Goal: Transaction & Acquisition: Purchase product/service

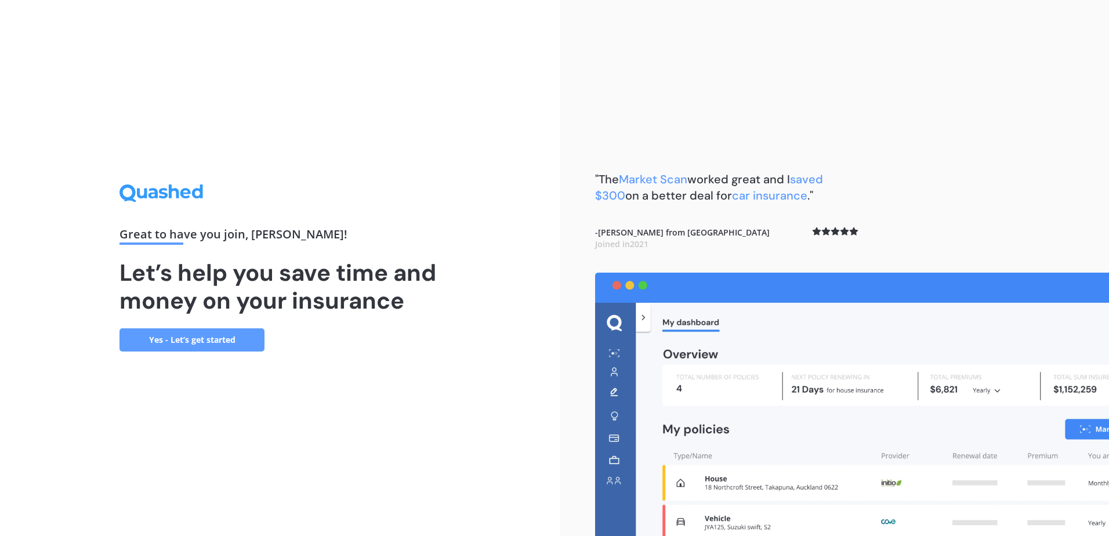
click at [241, 335] on link "Yes - Let’s get started" at bounding box center [191, 339] width 145 height 23
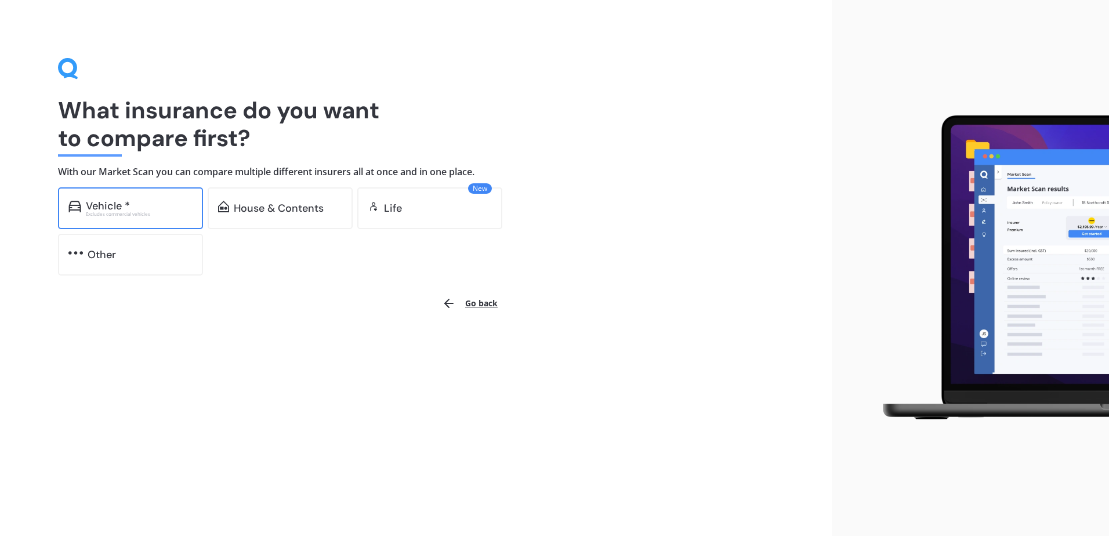
click at [175, 216] on div "Excludes commercial vehicles" at bounding box center [139, 214] width 107 height 5
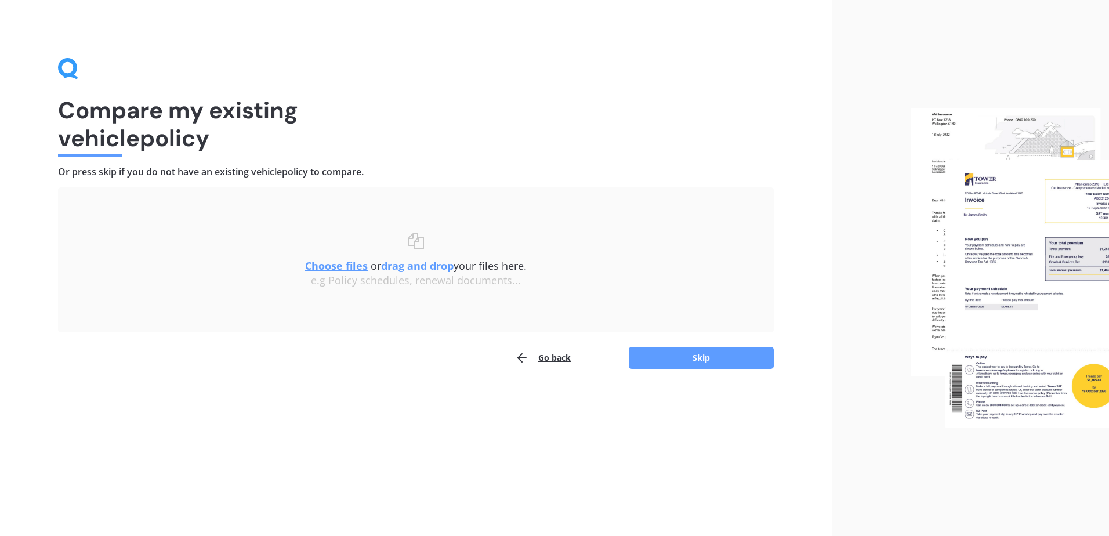
drag, startPoint x: 744, startPoint y: 353, endPoint x: 864, endPoint y: 378, distance: 123.1
click at [864, 378] on div "Compare my existing vehicle policy Or press skip if you do not have an existing…" at bounding box center [554, 268] width 1109 height 536
click at [725, 347] on button "Skip" at bounding box center [701, 358] width 145 height 22
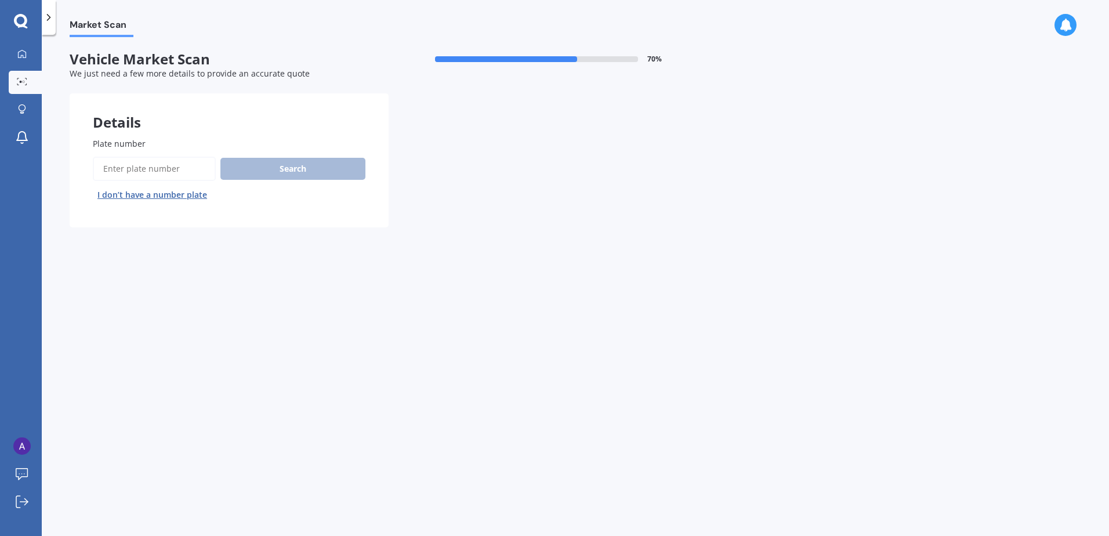
click at [183, 162] on input "Plate number" at bounding box center [154, 169] width 123 height 24
type input "MQA152"
click at [296, 170] on button "Search" at bounding box center [292, 169] width 145 height 22
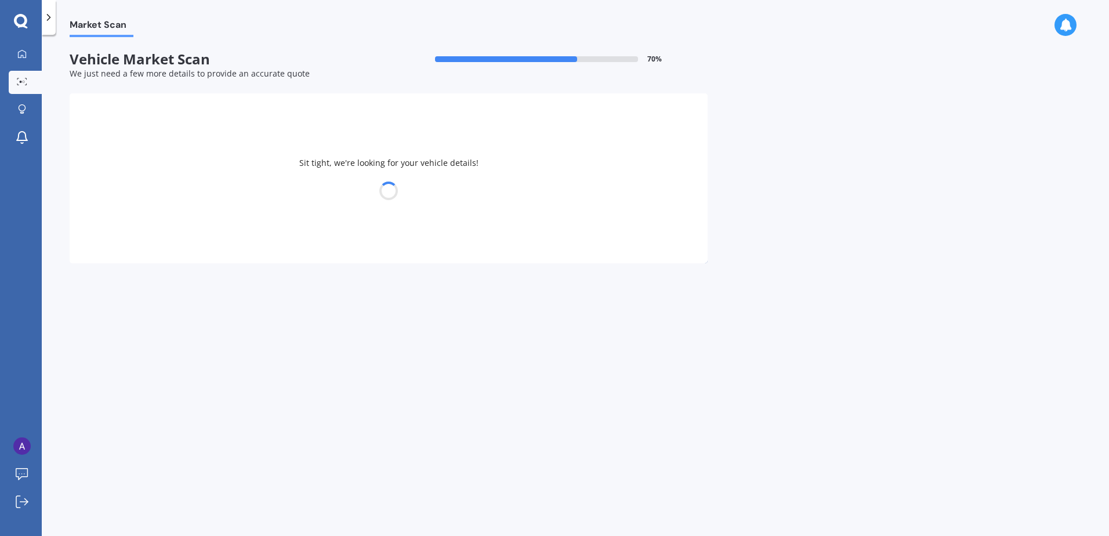
select select "TOYOTA"
select select "YARIS"
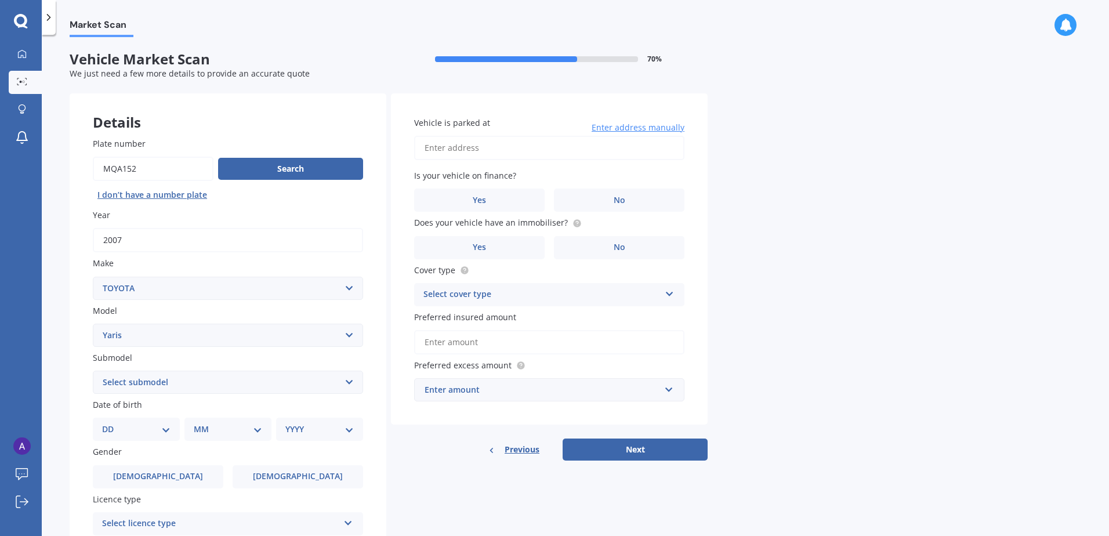
drag, startPoint x: 659, startPoint y: 441, endPoint x: 794, endPoint y: 342, distance: 167.2
click at [796, 365] on div "Market Scan Vehicle Market Scan 70 % We just need a few more details to provide…" at bounding box center [575, 287] width 1067 height 501
click at [605, 148] on input "Vehicle is parked at" at bounding box center [549, 148] width 270 height 24
click at [803, 131] on div "Market Scan Vehicle Market Scan 70 % We just need a few more details to provide…" at bounding box center [575, 287] width 1067 height 501
click at [604, 138] on input "154 Orakei" at bounding box center [549, 148] width 270 height 24
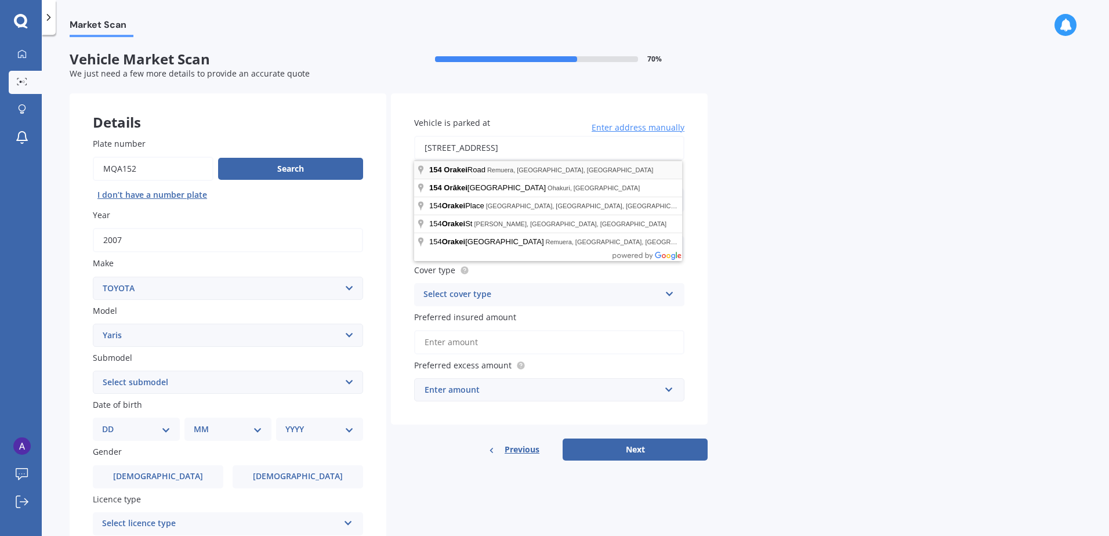
type input "[STREET_ADDRESS]"
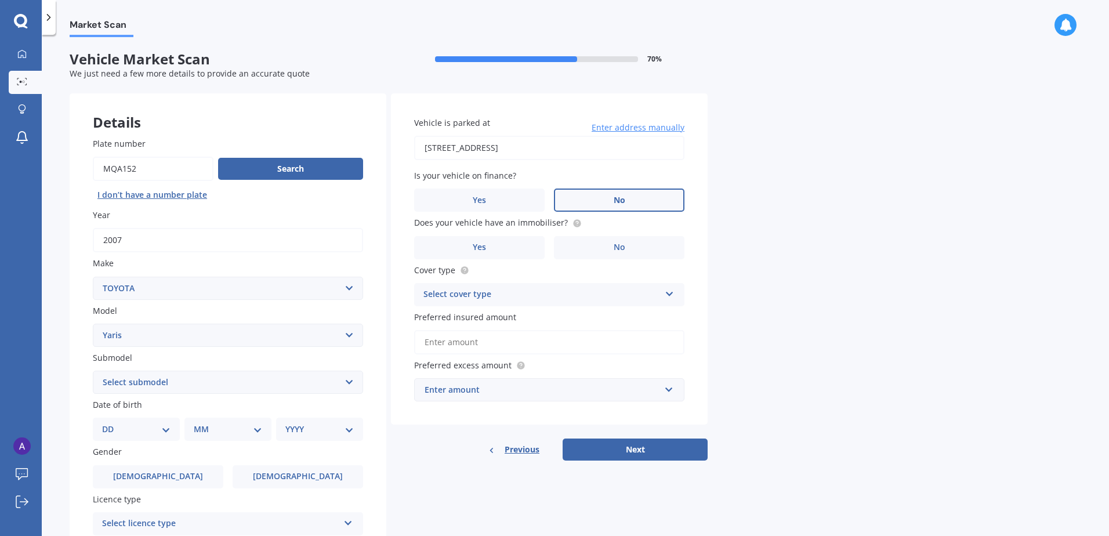
click at [601, 197] on label "No" at bounding box center [619, 199] width 130 height 23
click at [0, 0] on input "No" at bounding box center [0, 0] width 0 height 0
click at [600, 248] on label "No" at bounding box center [619, 247] width 130 height 23
click at [0, 0] on input "No" at bounding box center [0, 0] width 0 height 0
click at [548, 294] on div "Select cover type" at bounding box center [541, 295] width 237 height 14
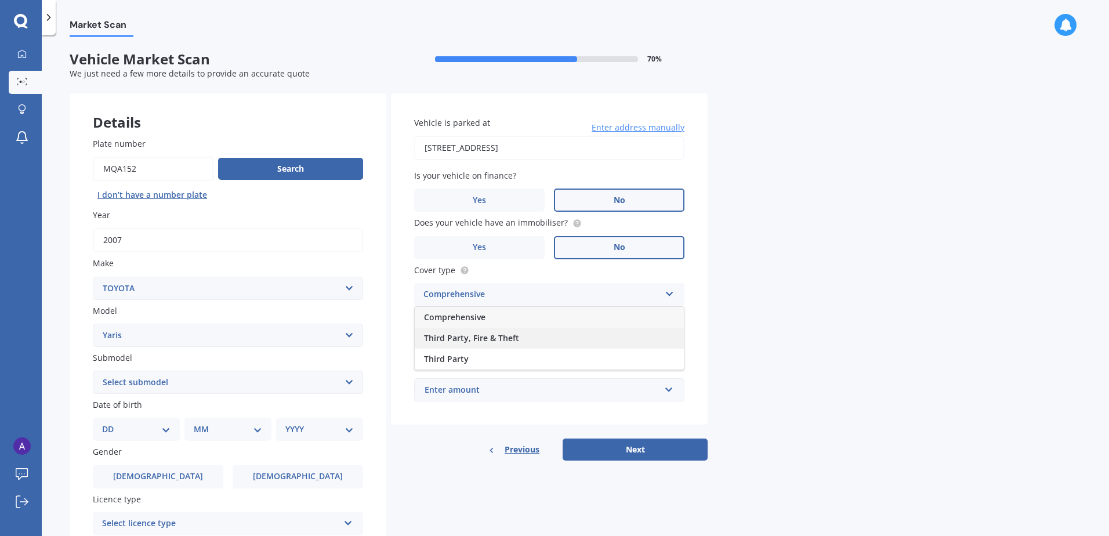
click at [538, 332] on div "Third Party, Fire & Theft" at bounding box center [549, 338] width 269 height 21
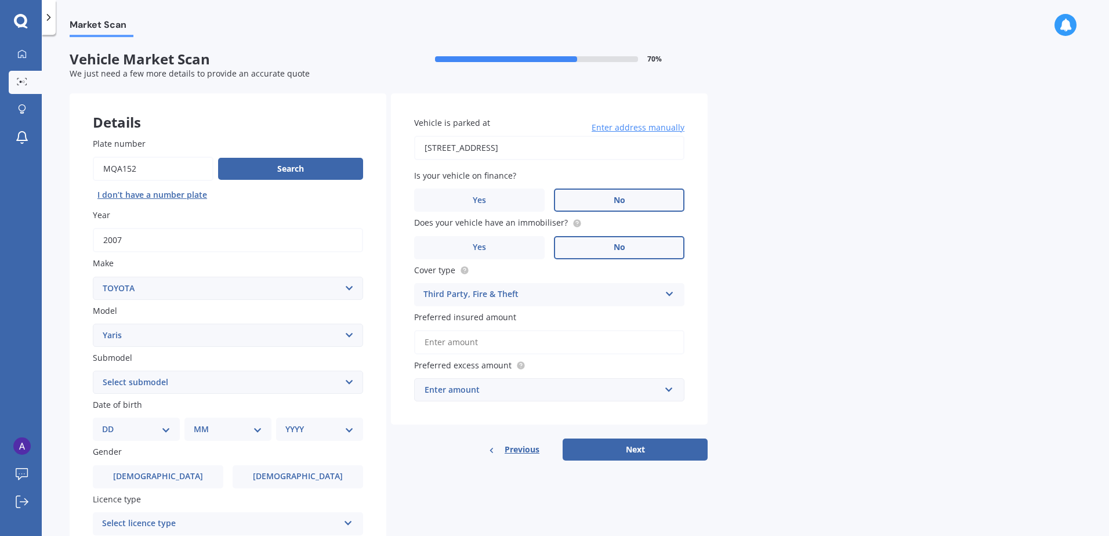
click at [539, 339] on input "Preferred insured amount" at bounding box center [549, 342] width 270 height 24
click at [543, 383] on div "Enter amount" at bounding box center [542, 389] width 235 height 13
click at [521, 341] on input "Preferred insured amount" at bounding box center [549, 342] width 270 height 24
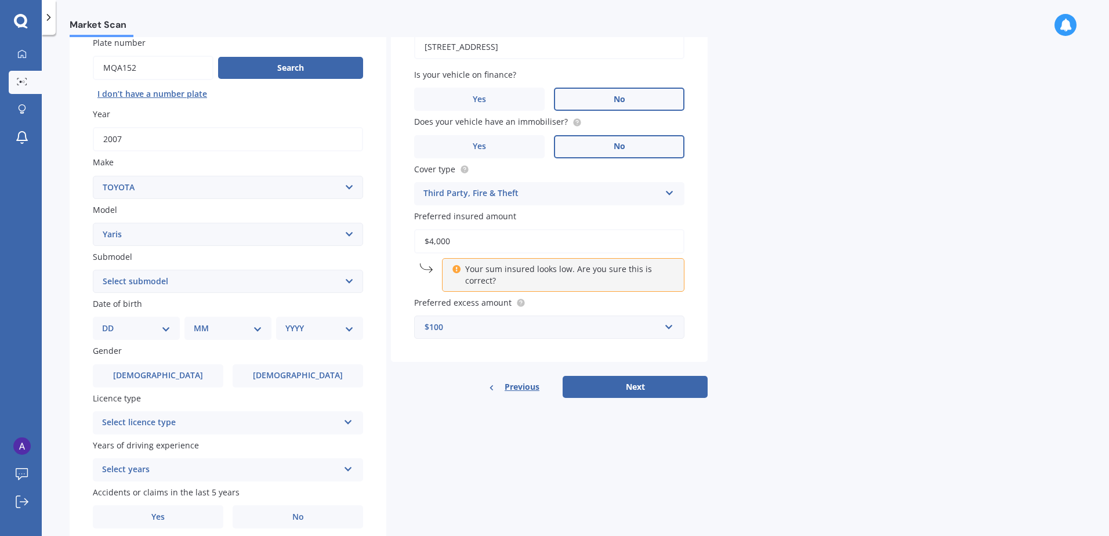
scroll to position [116, 0]
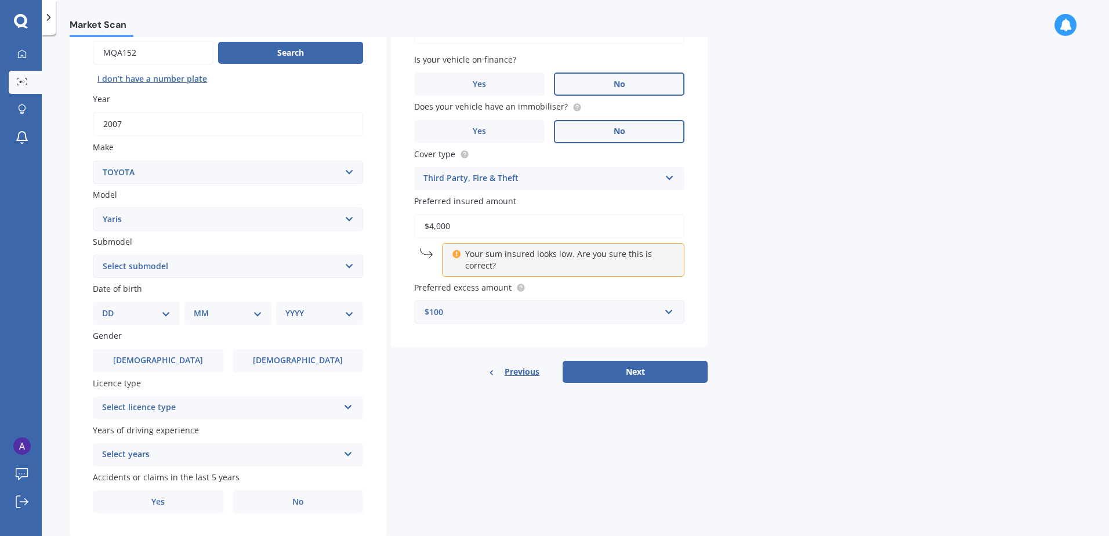
type input "$4,000"
click at [157, 264] on select "Select submodel (All other) Cross 1.5 GR petrol turbo GX auto GX manual Hybrid …" at bounding box center [228, 266] width 270 height 23
drag, startPoint x: 157, startPoint y: 264, endPoint x: 154, endPoint y: 273, distance: 8.6
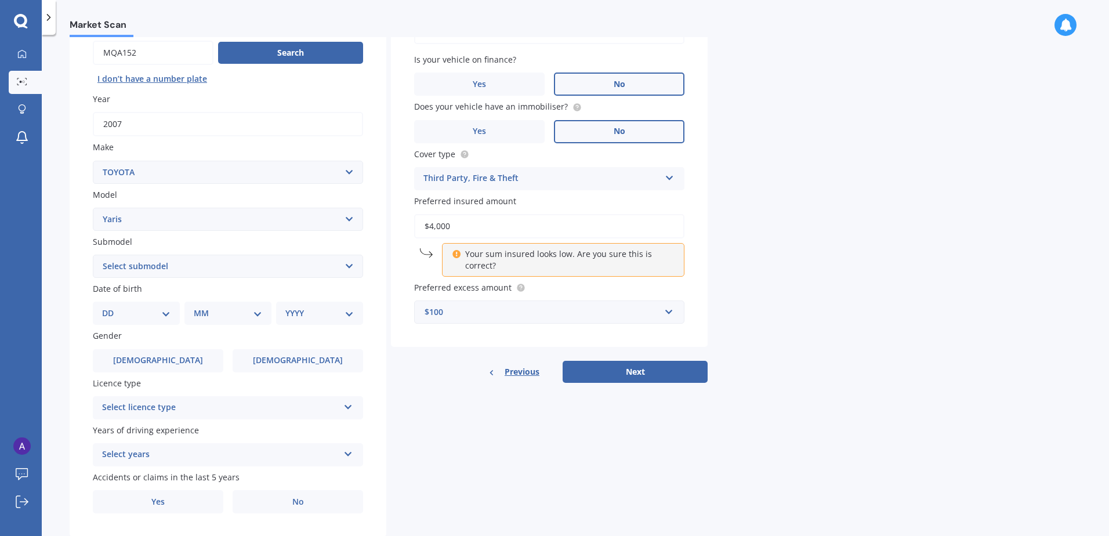
click at [157, 264] on select "Select submodel (All other) Cross 1.5 GR petrol turbo GX auto GX manual Hybrid …" at bounding box center [228, 266] width 270 height 23
click at [136, 304] on div "DD 01 02 03 04 05 06 07 08 09 10 11 12 13 14 15 16 17 18 19 20 21 22 23 24 25 2…" at bounding box center [136, 313] width 87 height 23
click at [157, 313] on select "DD 01 02 03 04 05 06 07 08 09 10 11 12 13 14 15 16 17 18 19 20 21 22 23 24 25 2…" at bounding box center [136, 313] width 68 height 13
select select "16"
click at [111, 307] on select "DD 01 02 03 04 05 06 07 08 09 10 11 12 13 14 15 16 17 18 19 20 21 22 23 24 25 2…" at bounding box center [136, 313] width 68 height 13
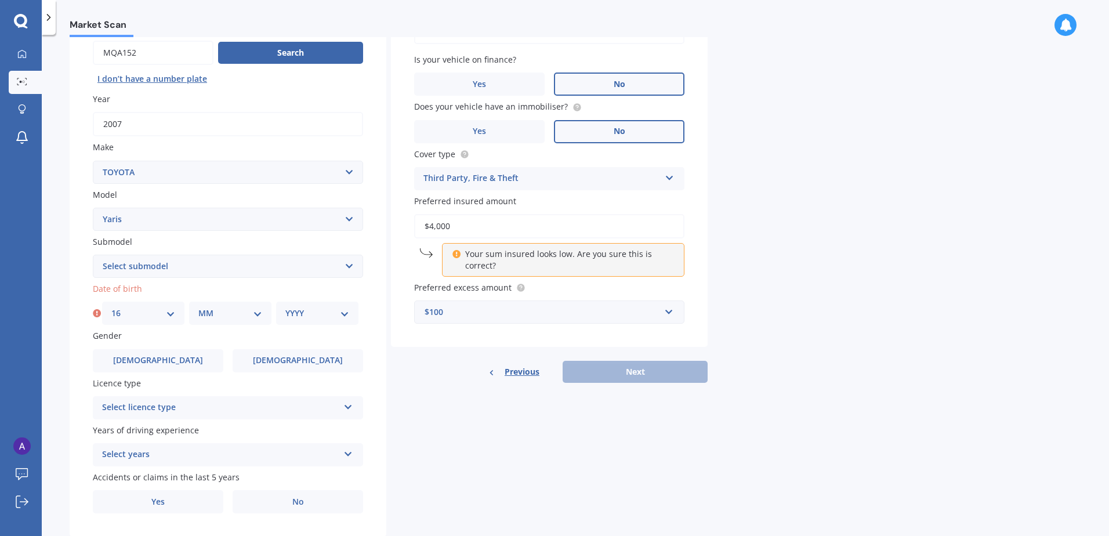
click at [201, 302] on div "MM 01 02 03 04 05 06 07 08 09 10 11 12" at bounding box center [230, 313] width 82 height 23
click at [227, 314] on select "MM 01 02 03 04 05 06 07 08 09 10 11 12" at bounding box center [230, 313] width 64 height 13
select select "01"
click at [198, 307] on select "MM 01 02 03 04 05 06 07 08 09 10 11 12" at bounding box center [230, 313] width 64 height 13
click at [353, 310] on div "YYYY 2025 2024 2023 2022 2021 2020 2019 2018 2017 2016 2015 2014 2013 2012 2011…" at bounding box center [317, 313] width 82 height 23
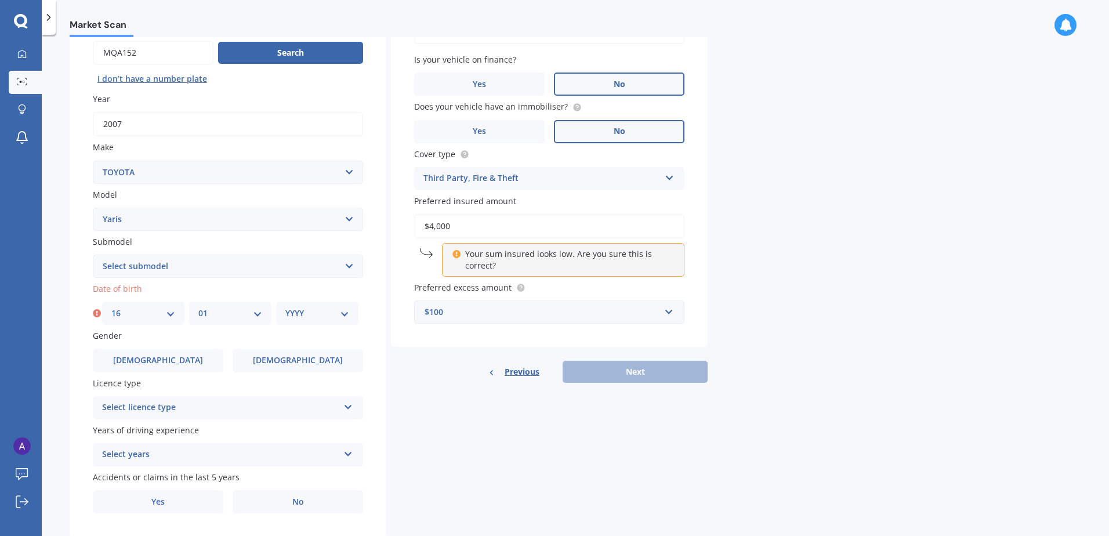
click at [318, 314] on select "YYYY 2025 2024 2023 2022 2021 2020 2019 2018 2017 2016 2015 2014 2013 2012 2011…" at bounding box center [317, 313] width 64 height 13
select select "2002"
click at [285, 307] on select "YYYY 2025 2024 2023 2022 2021 2020 2019 2018 2017 2016 2015 2014 2013 2012 2011…" at bounding box center [317, 313] width 64 height 13
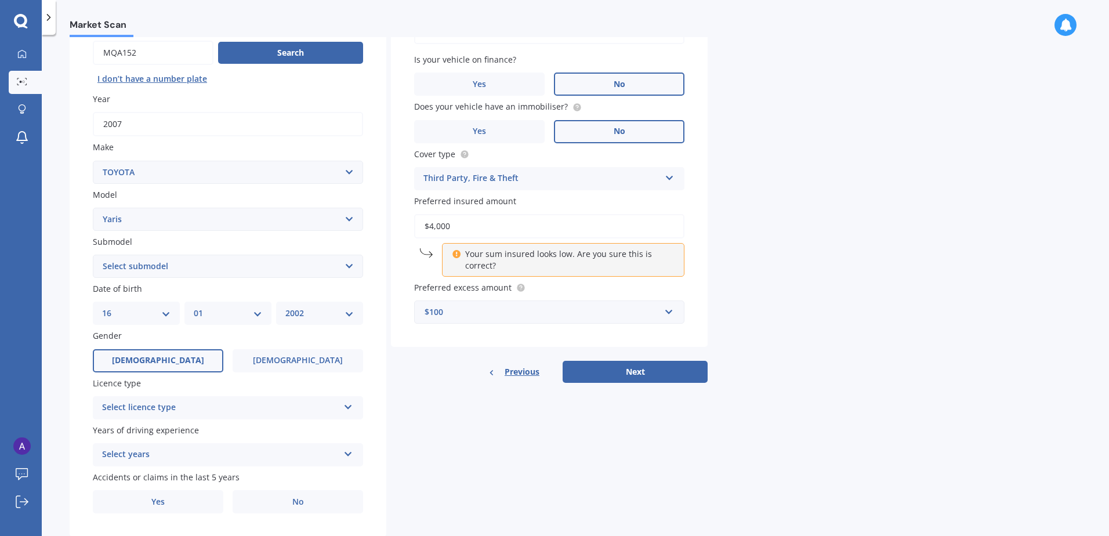
click at [159, 356] on span "[DEMOGRAPHIC_DATA]" at bounding box center [158, 361] width 92 height 10
click at [0, 0] on input "[DEMOGRAPHIC_DATA]" at bounding box center [0, 0] width 0 height 0
click at [172, 408] on div "Select licence type" at bounding box center [220, 408] width 237 height 14
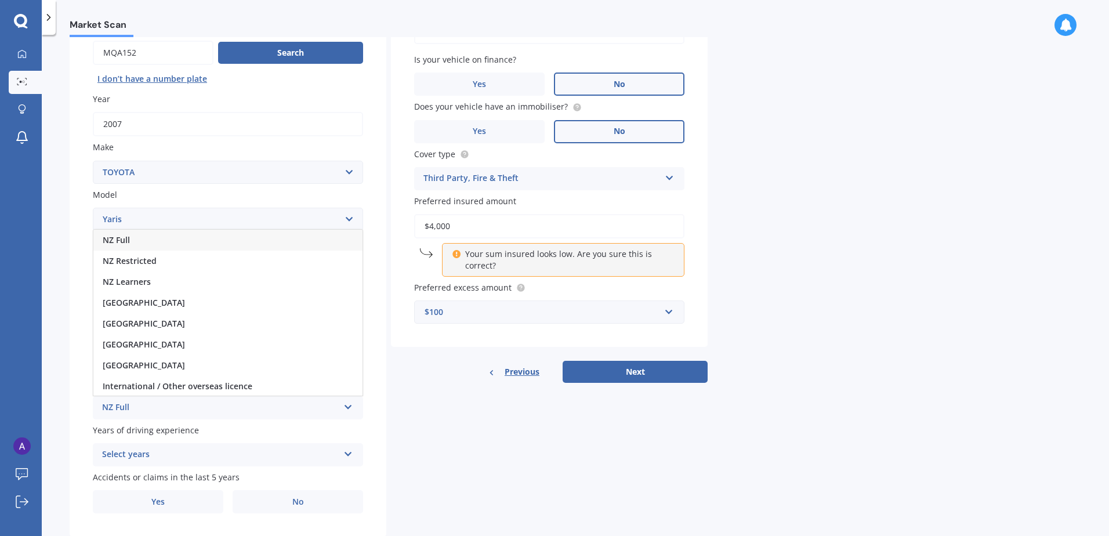
click at [186, 243] on div "NZ Full" at bounding box center [227, 240] width 269 height 21
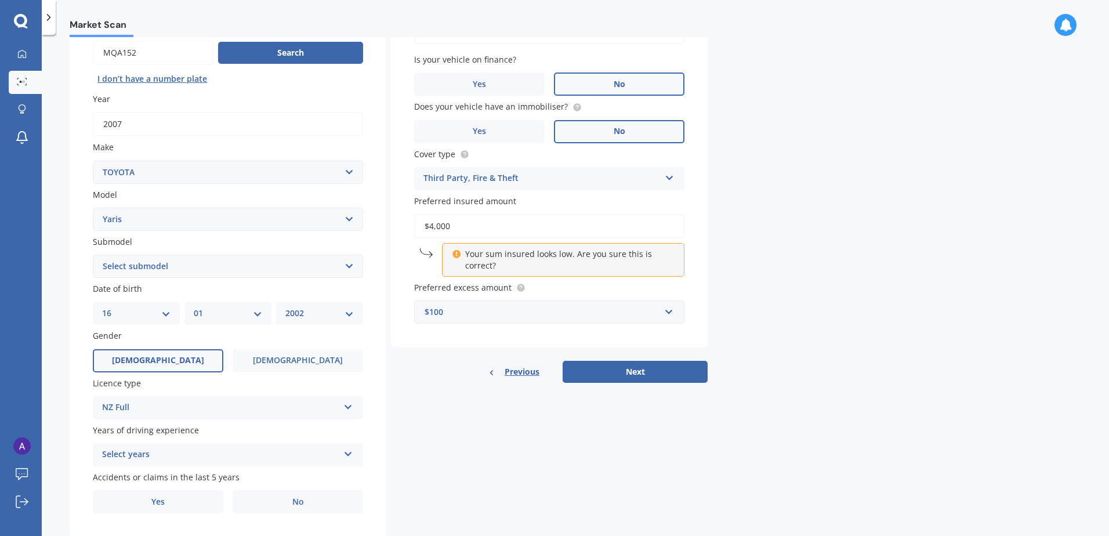
click at [179, 450] on div "Select years" at bounding box center [220, 455] width 237 height 14
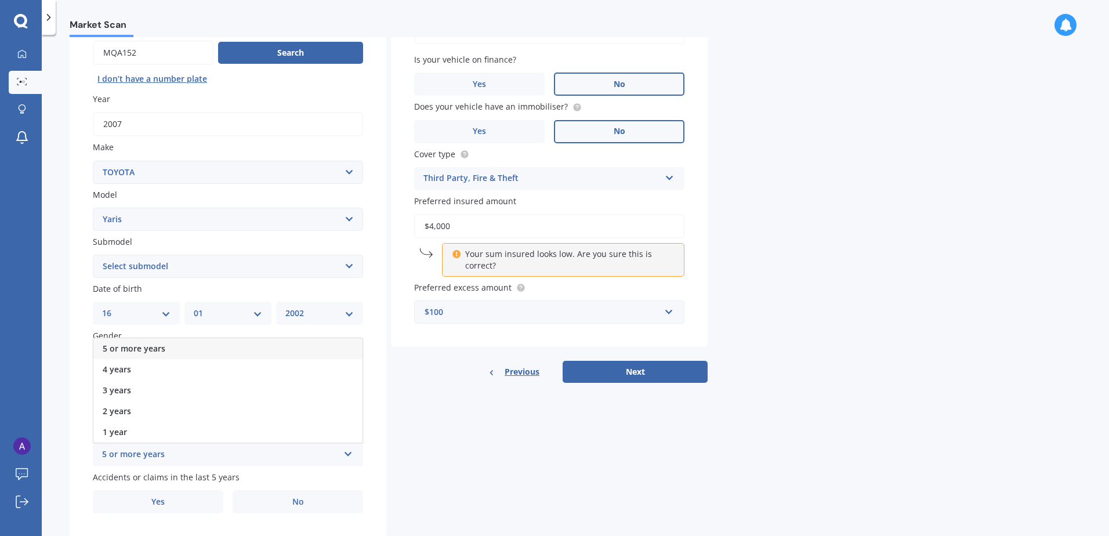
click at [180, 350] on div "5 or more years" at bounding box center [227, 348] width 269 height 21
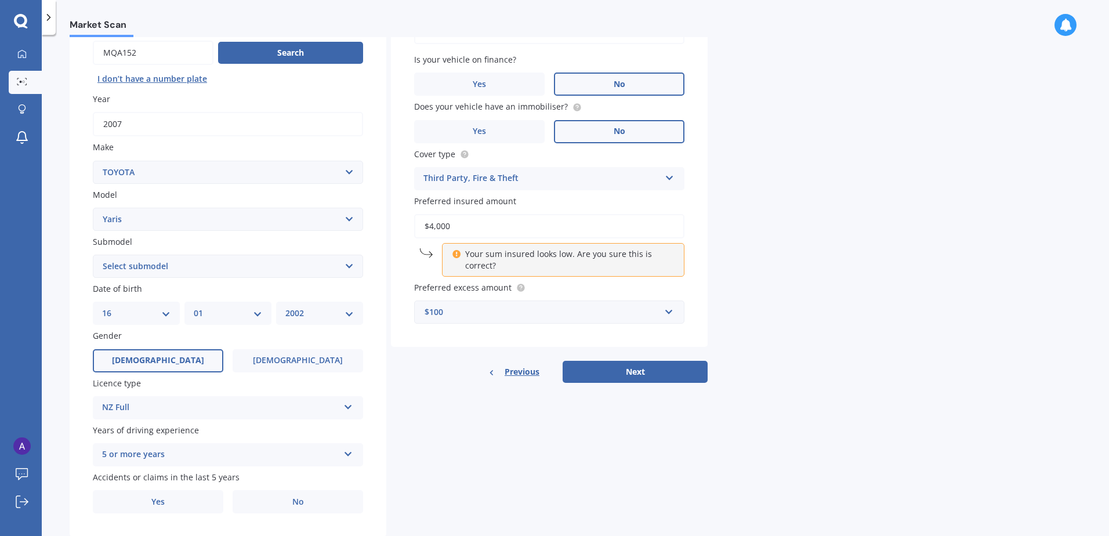
scroll to position [147, 0]
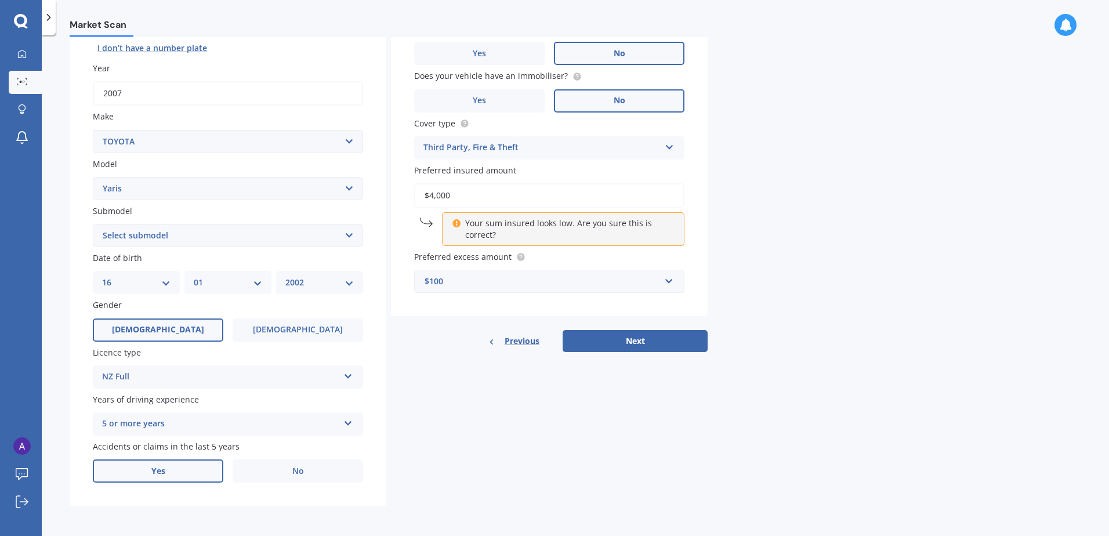
click at [181, 474] on label "Yes" at bounding box center [158, 470] width 130 height 23
click at [0, 0] on input "Yes" at bounding box center [0, 0] width 0 height 0
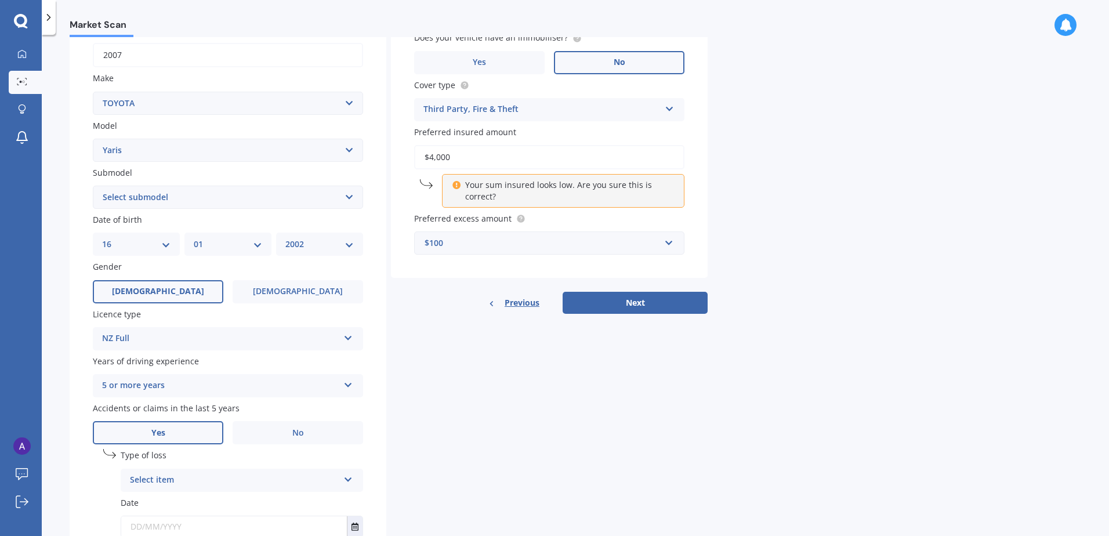
scroll to position [205, 0]
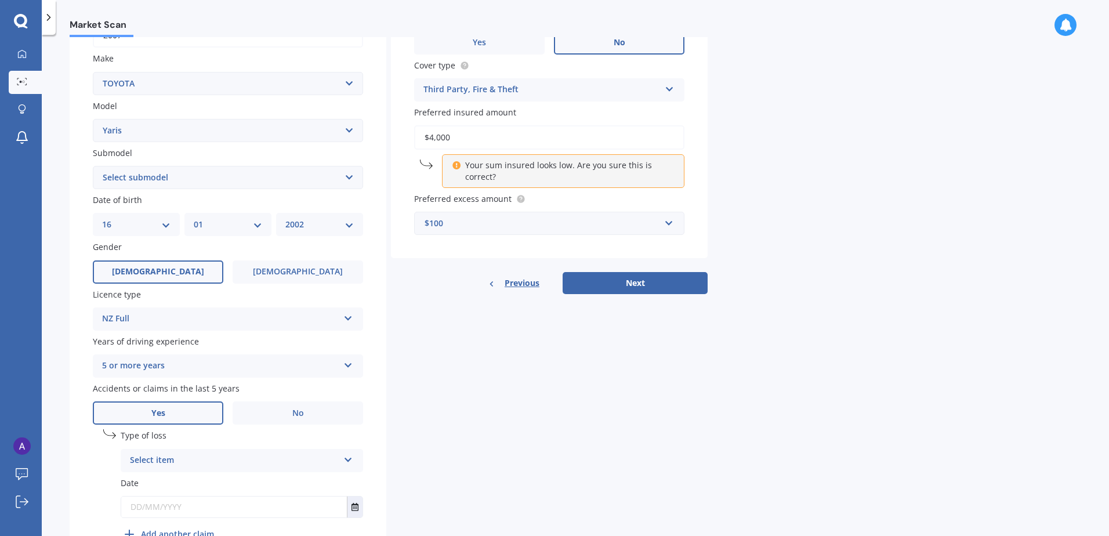
click at [266, 458] on div "Select item" at bounding box center [234, 461] width 209 height 14
click at [253, 501] on div "Not at fault accident" at bounding box center [241, 504] width 241 height 21
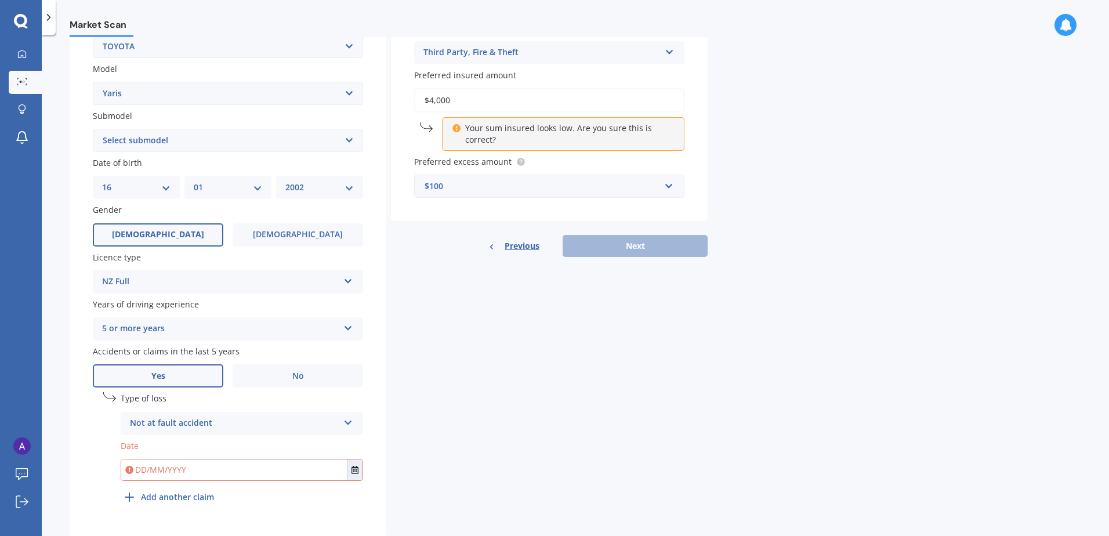
scroll to position [273, 0]
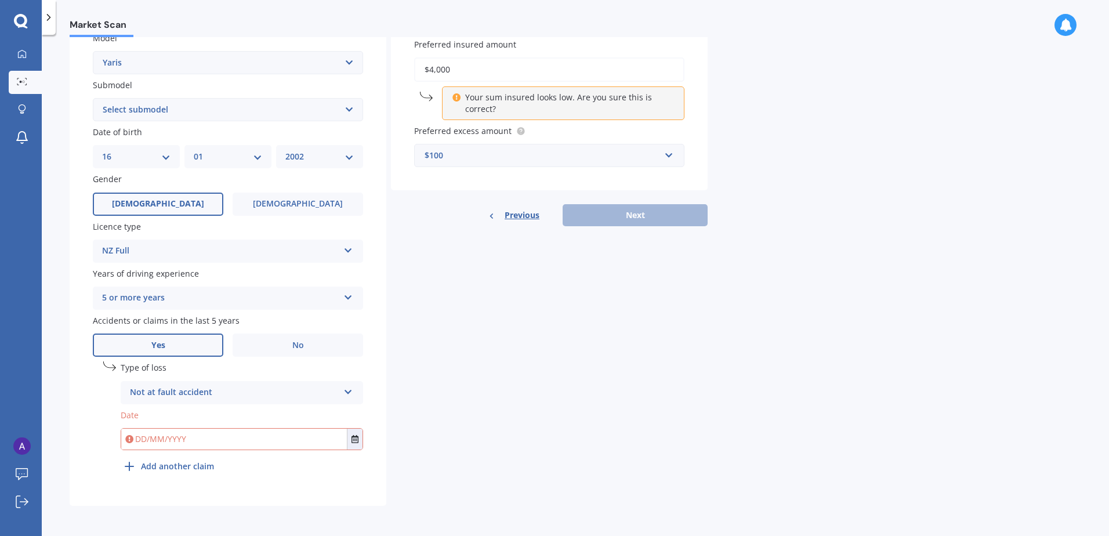
click at [220, 441] on input "text" at bounding box center [234, 439] width 226 height 21
click at [351, 447] on button "Select date" at bounding box center [355, 439] width 16 height 21
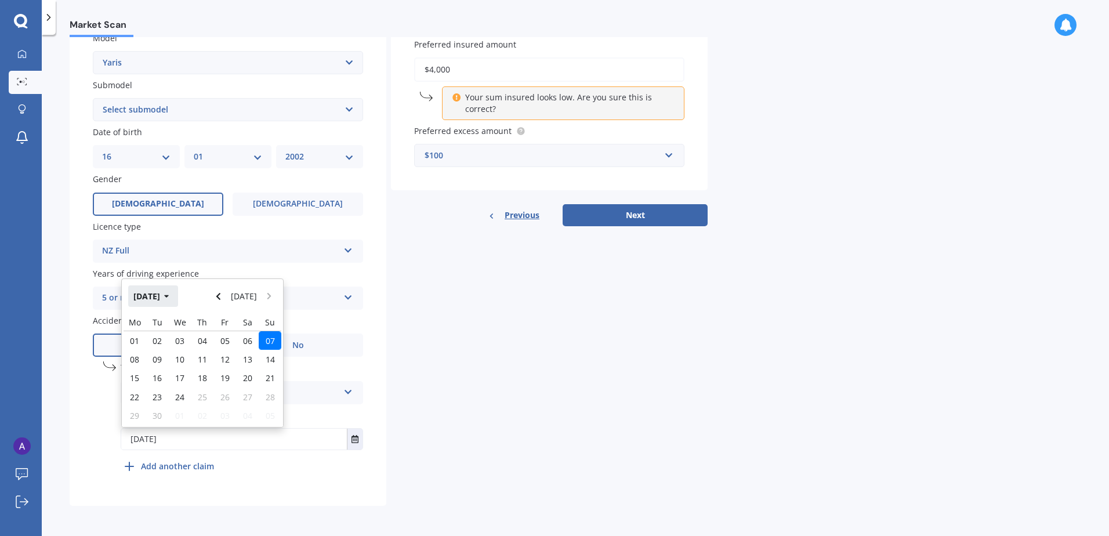
click at [171, 293] on button "[DATE]" at bounding box center [153, 295] width 50 height 21
click at [143, 295] on button "2025" at bounding box center [149, 295] width 42 height 21
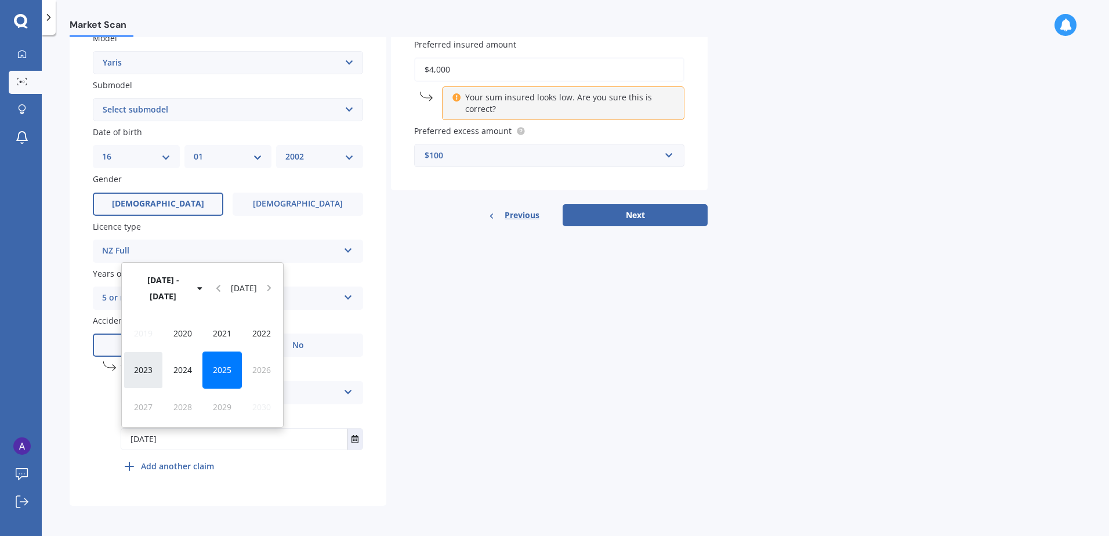
click at [143, 371] on span "2023" at bounding box center [143, 369] width 19 height 11
click at [215, 400] on div "Nov" at bounding box center [221, 407] width 39 height 37
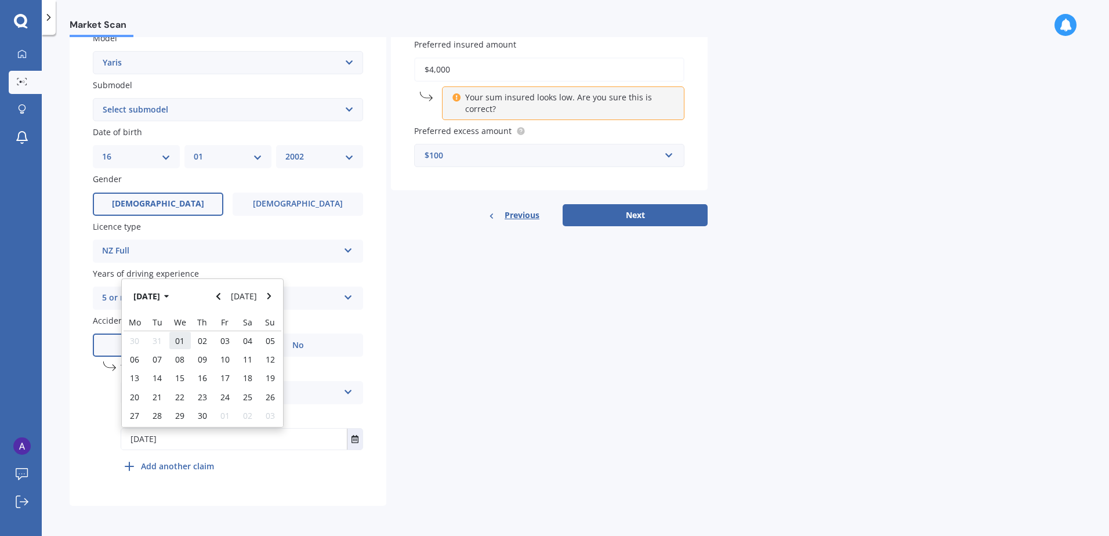
click at [184, 347] on div "01" at bounding box center [180, 340] width 23 height 19
type input "[DATE]"
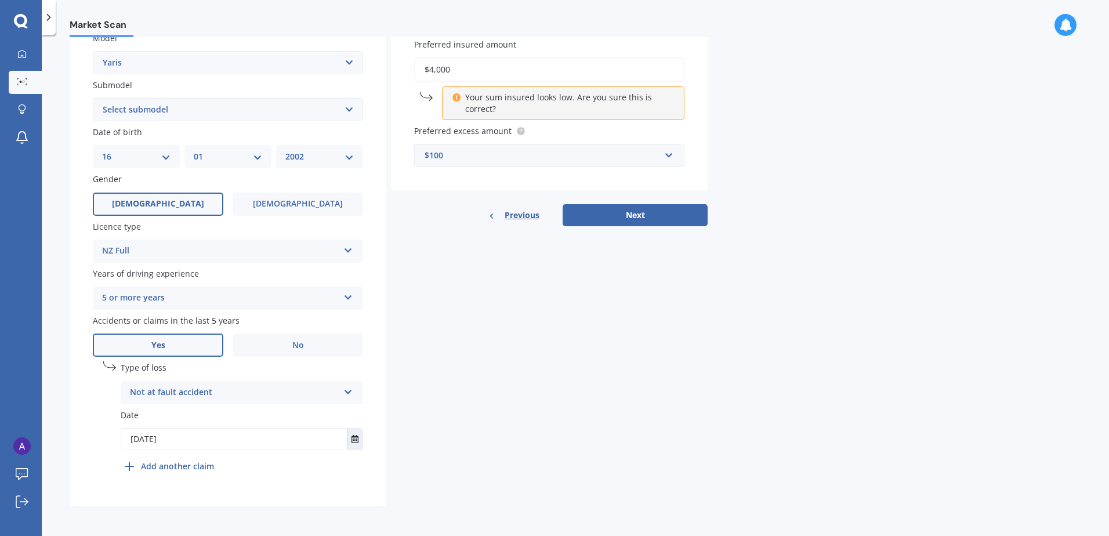
click at [538, 379] on div "Details Plate number Search I don’t have a number plate Year [DATE] Make Select…" at bounding box center [389, 163] width 638 height 685
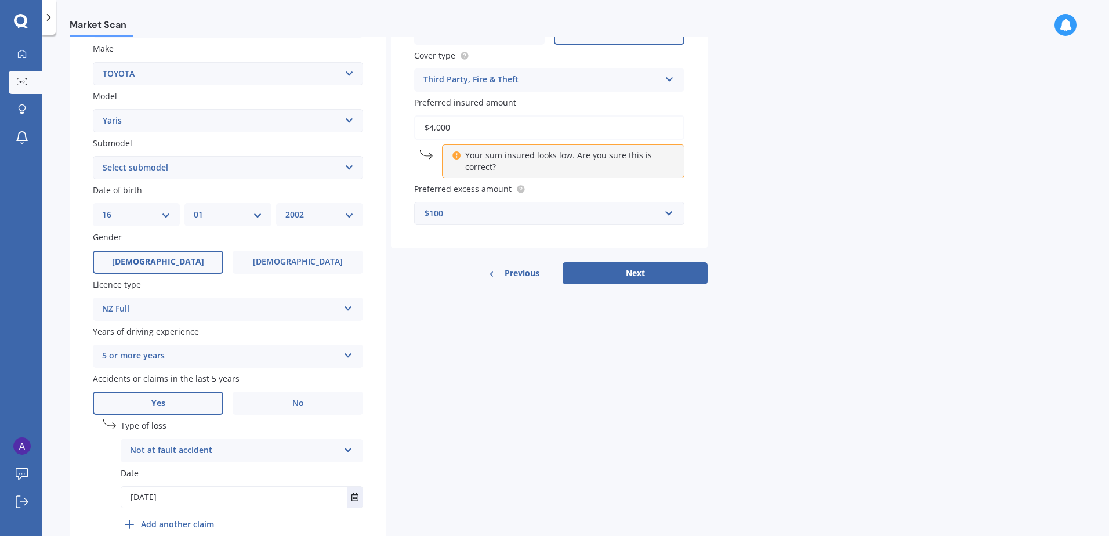
click at [537, 213] on div "$100" at bounding box center [542, 213] width 235 height 13
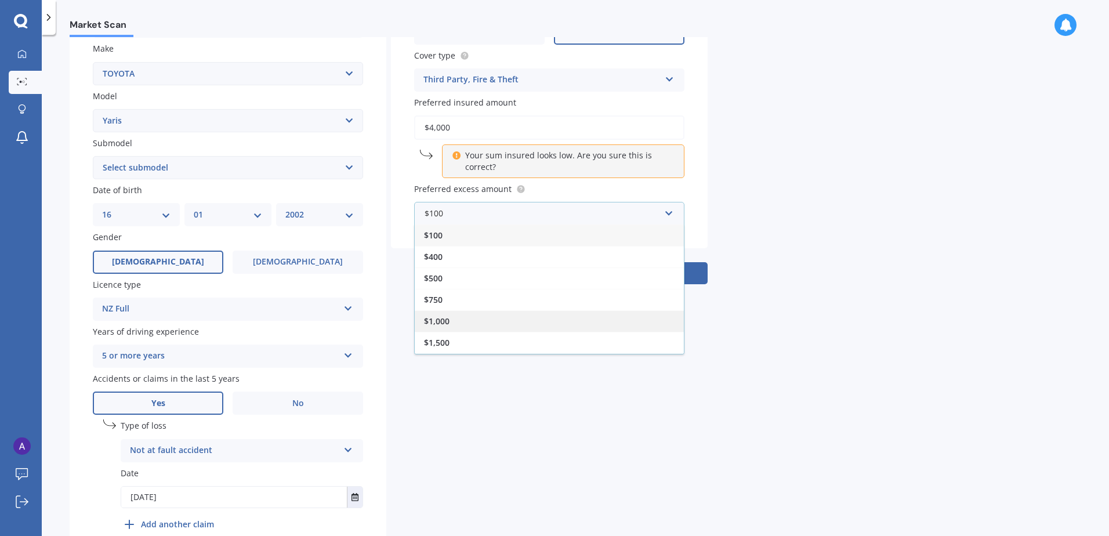
click at [517, 310] on div "$1,000" at bounding box center [549, 320] width 269 height 21
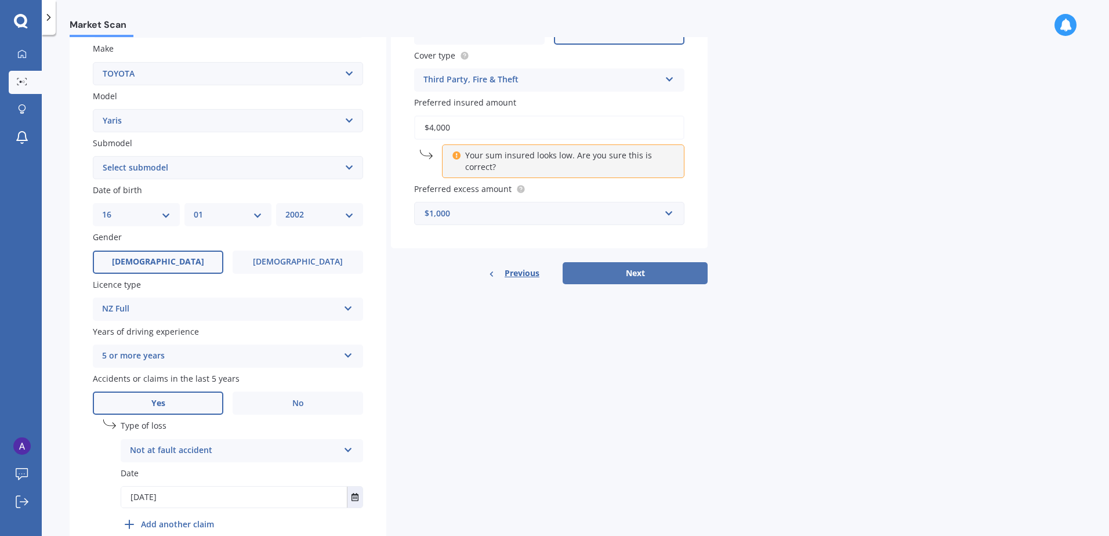
click at [619, 282] on button "Next" at bounding box center [635, 273] width 145 height 22
click at [188, 155] on div "Submodel Select submodel (All other) Cross 1.5 GR petrol turbo GX auto GX manua…" at bounding box center [228, 158] width 270 height 42
click at [190, 161] on select "Select submodel (All other) Cross 1.5 GR petrol turbo GX auto GX manual Hybrid …" at bounding box center [228, 167] width 270 height 23
select select "(ALL OTHER)"
click at [93, 156] on select "Select submodel (All other) Cross 1.5 GR petrol turbo GX auto GX manual Hybrid …" at bounding box center [228, 167] width 270 height 23
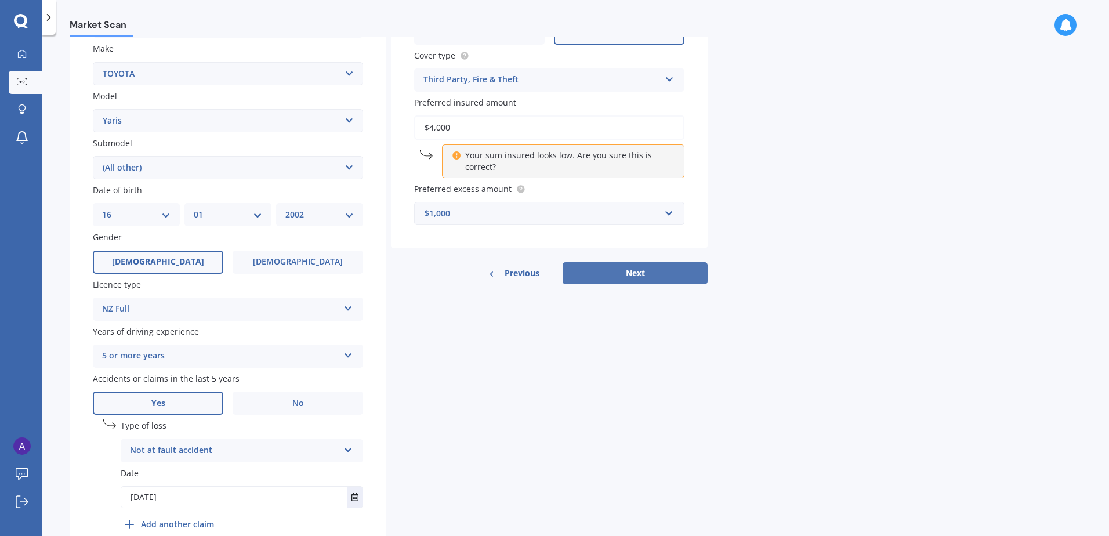
click at [617, 277] on button "Next" at bounding box center [635, 273] width 145 height 22
select select "16"
select select "01"
select select "2002"
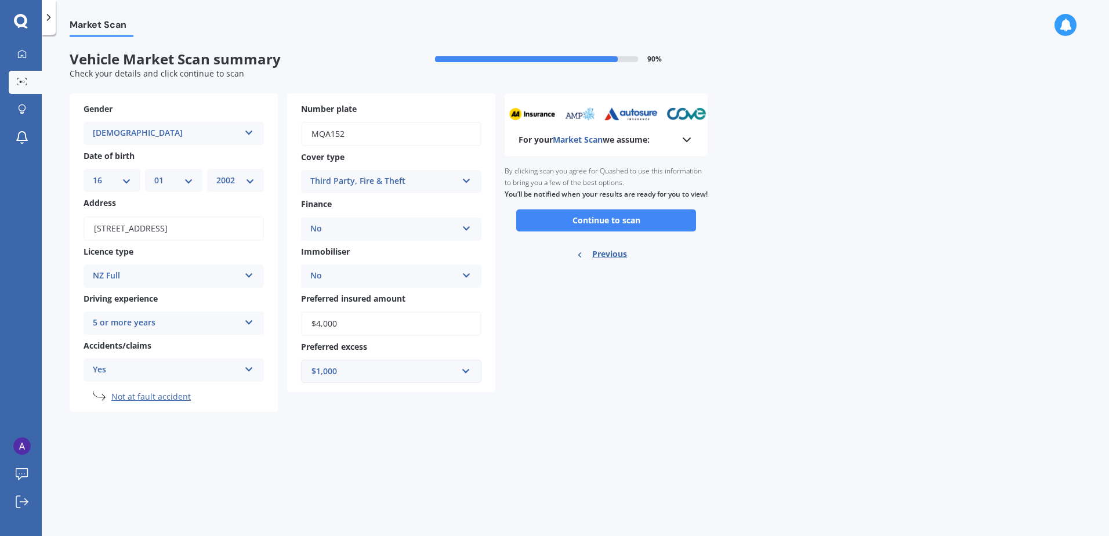
scroll to position [0, 0]
click at [663, 231] on button "Continue to scan" at bounding box center [606, 220] width 180 height 22
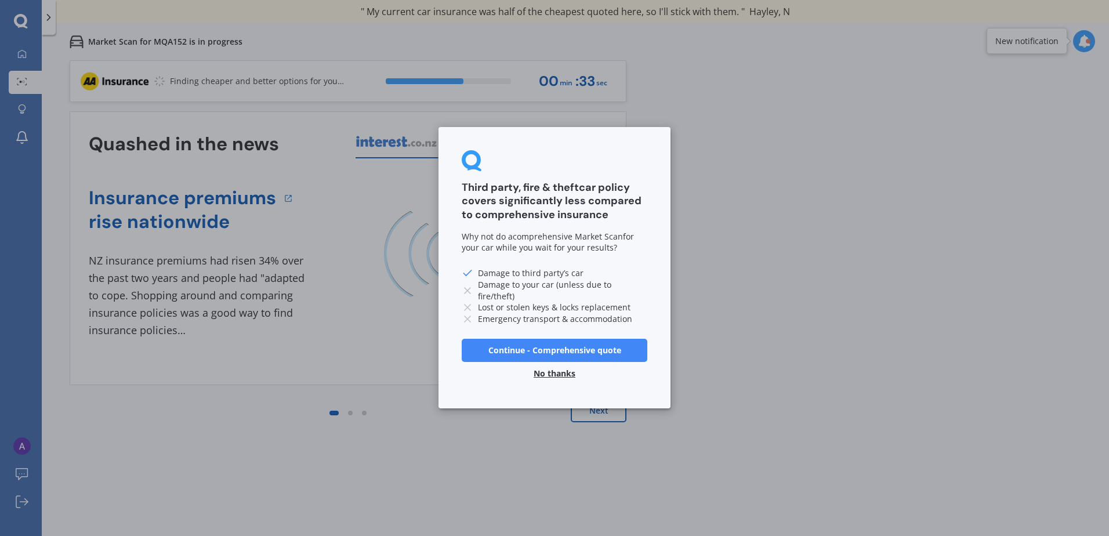
click at [545, 376] on button "No thanks" at bounding box center [555, 373] width 56 height 23
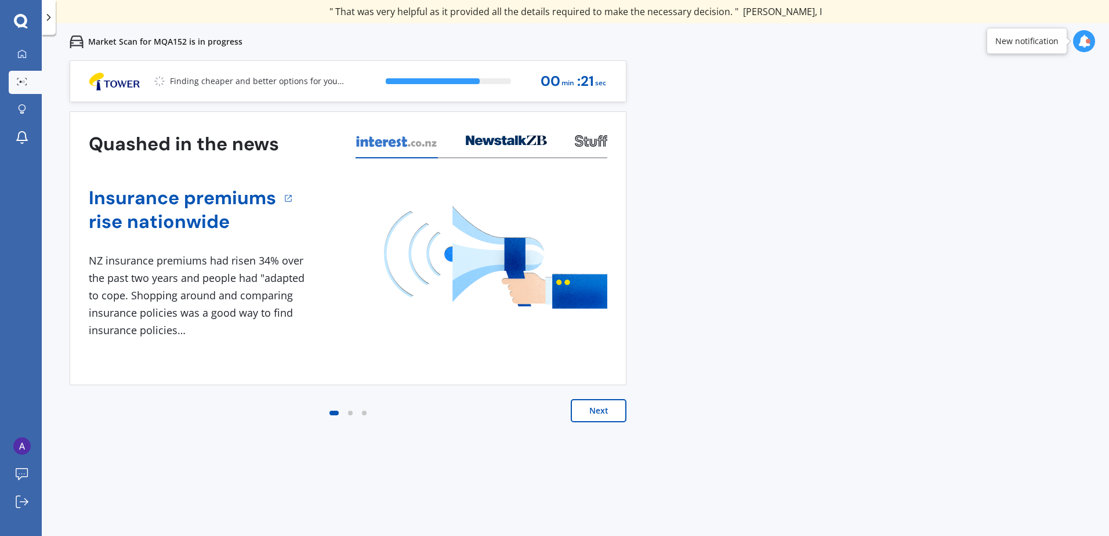
click at [588, 408] on button "Next" at bounding box center [599, 410] width 56 height 23
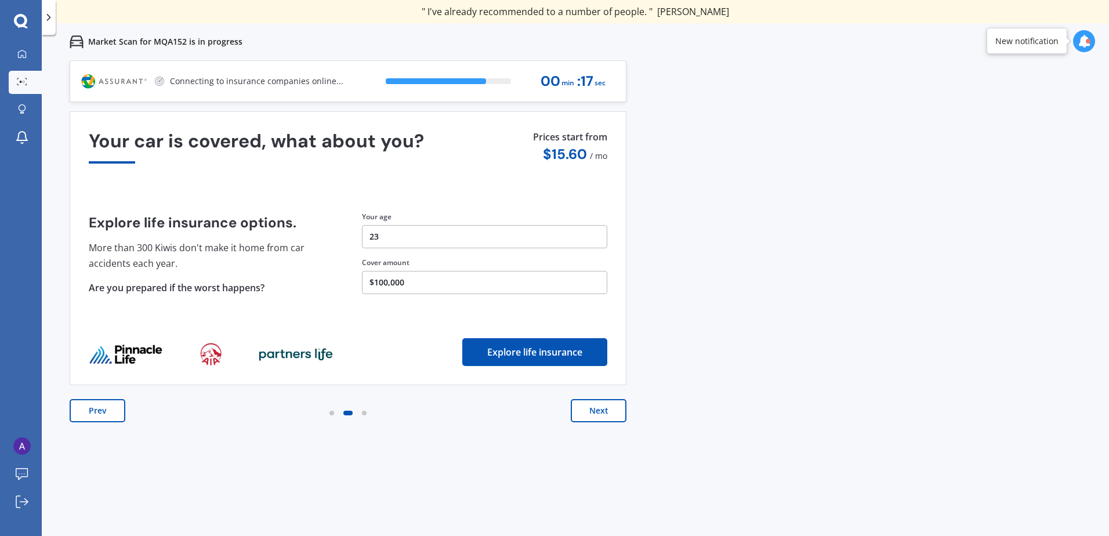
click at [588, 408] on button "Next" at bounding box center [599, 410] width 56 height 23
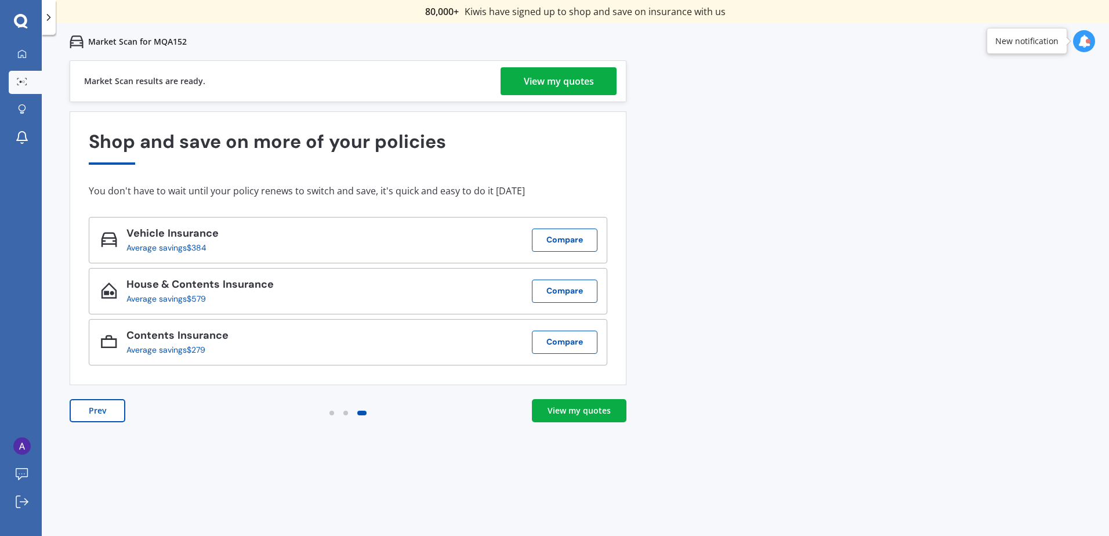
click at [517, 75] on link "View my quotes" at bounding box center [559, 81] width 116 height 28
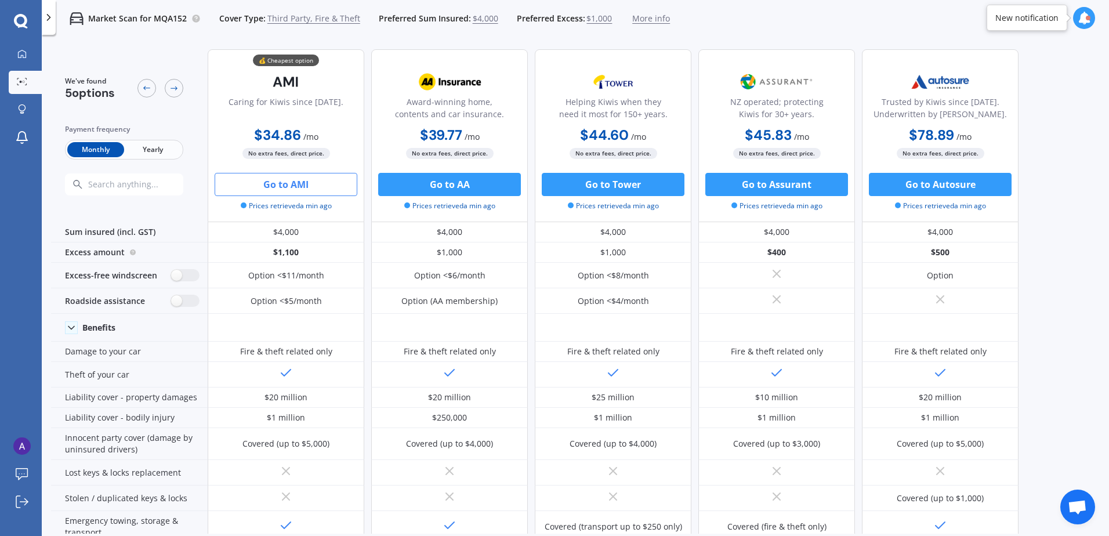
click at [238, 184] on button "Go to AMI" at bounding box center [286, 184] width 143 height 23
